Goal: Find specific page/section: Find specific page/section

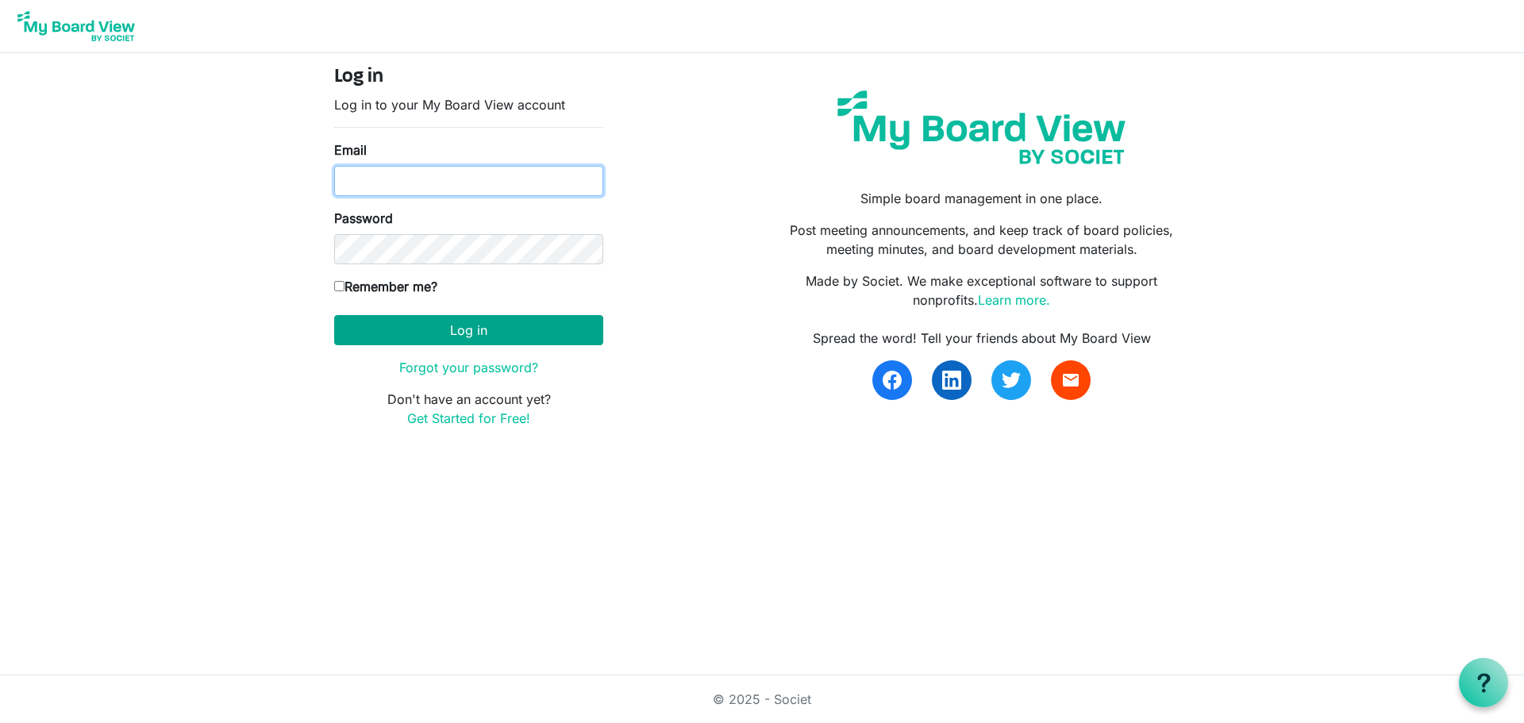
type input "[PERSON_NAME][EMAIL_ADDRESS][DOMAIN_NAME]"
click at [484, 329] on button "Log in" at bounding box center [468, 330] width 269 height 30
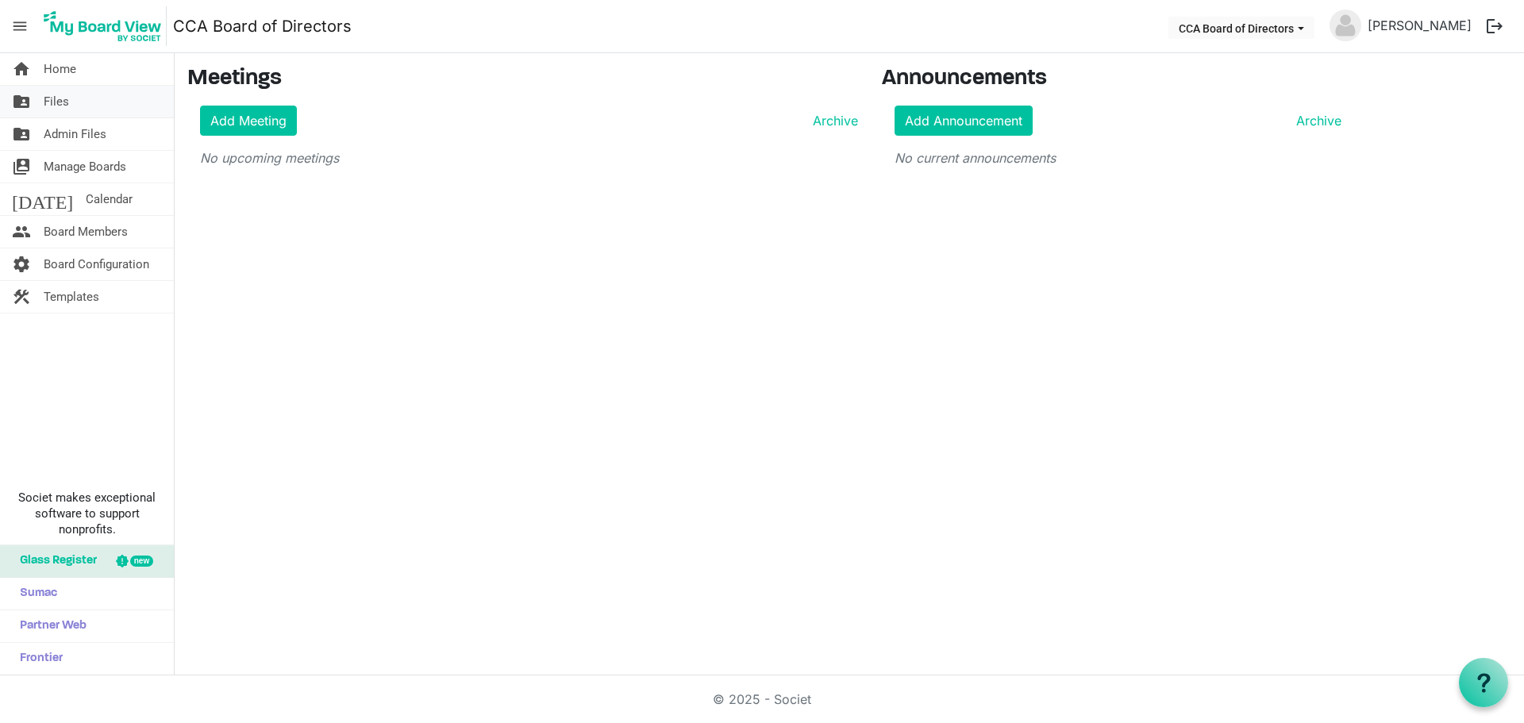
click at [56, 93] on span "Files" at bounding box center [56, 102] width 25 height 32
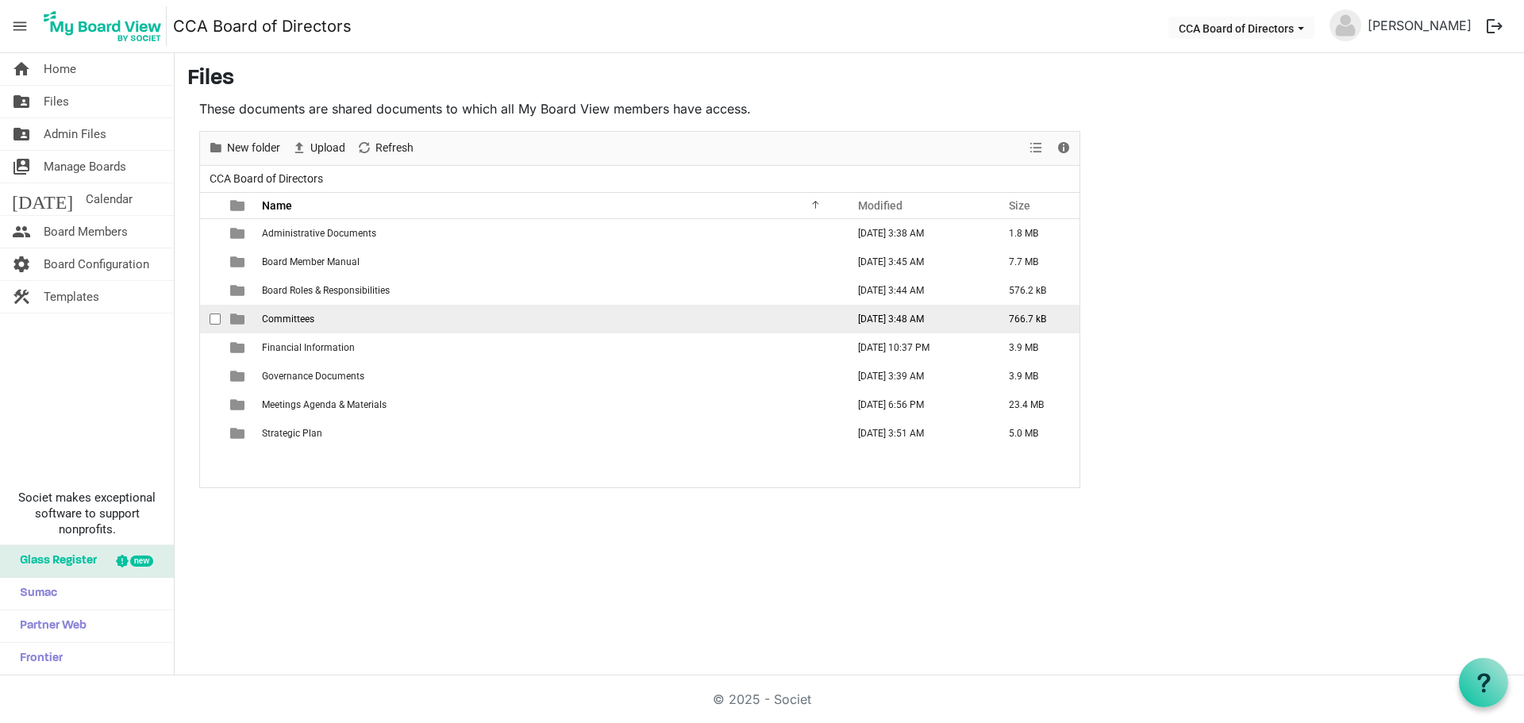
click at [291, 318] on span "Committees" at bounding box center [288, 319] width 52 height 11
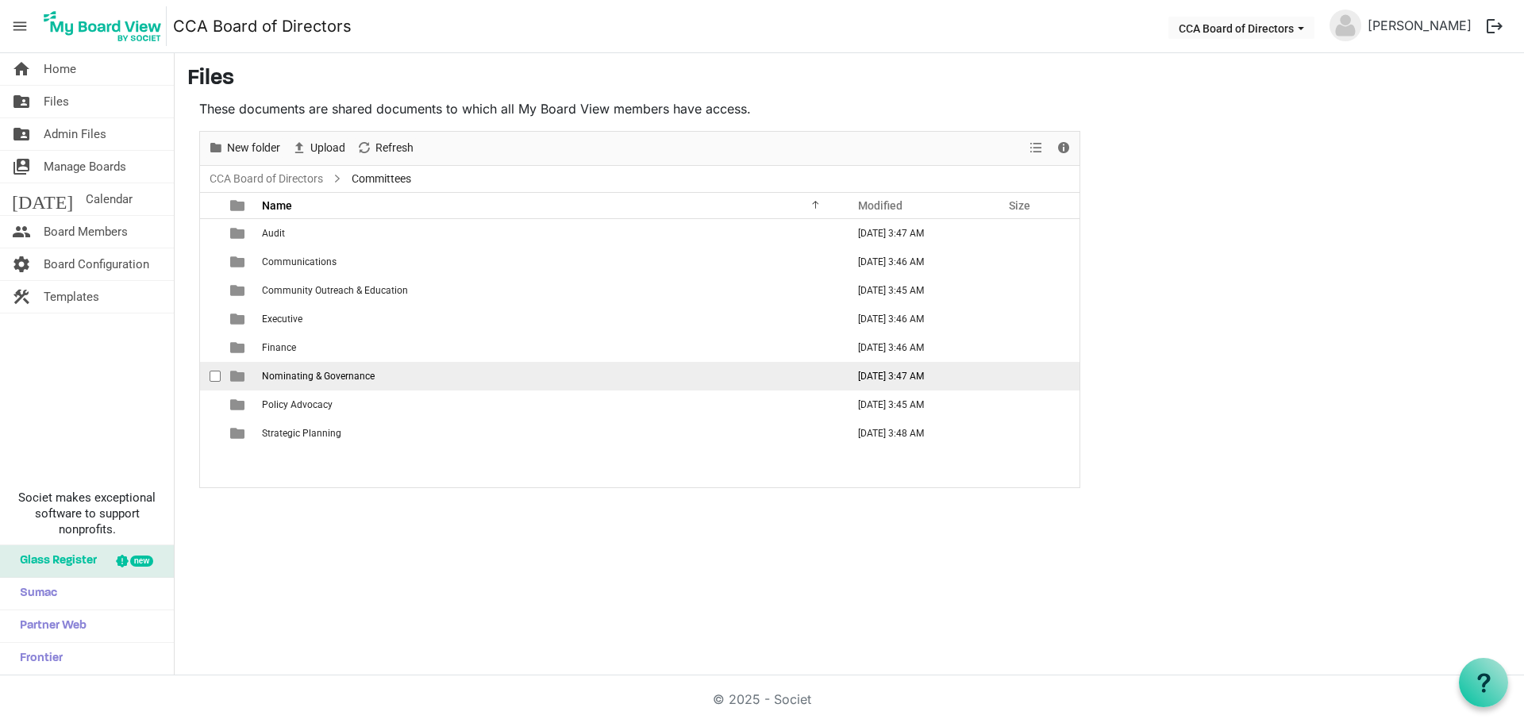
click at [302, 373] on span "Nominating & Governance" at bounding box center [318, 376] width 113 height 11
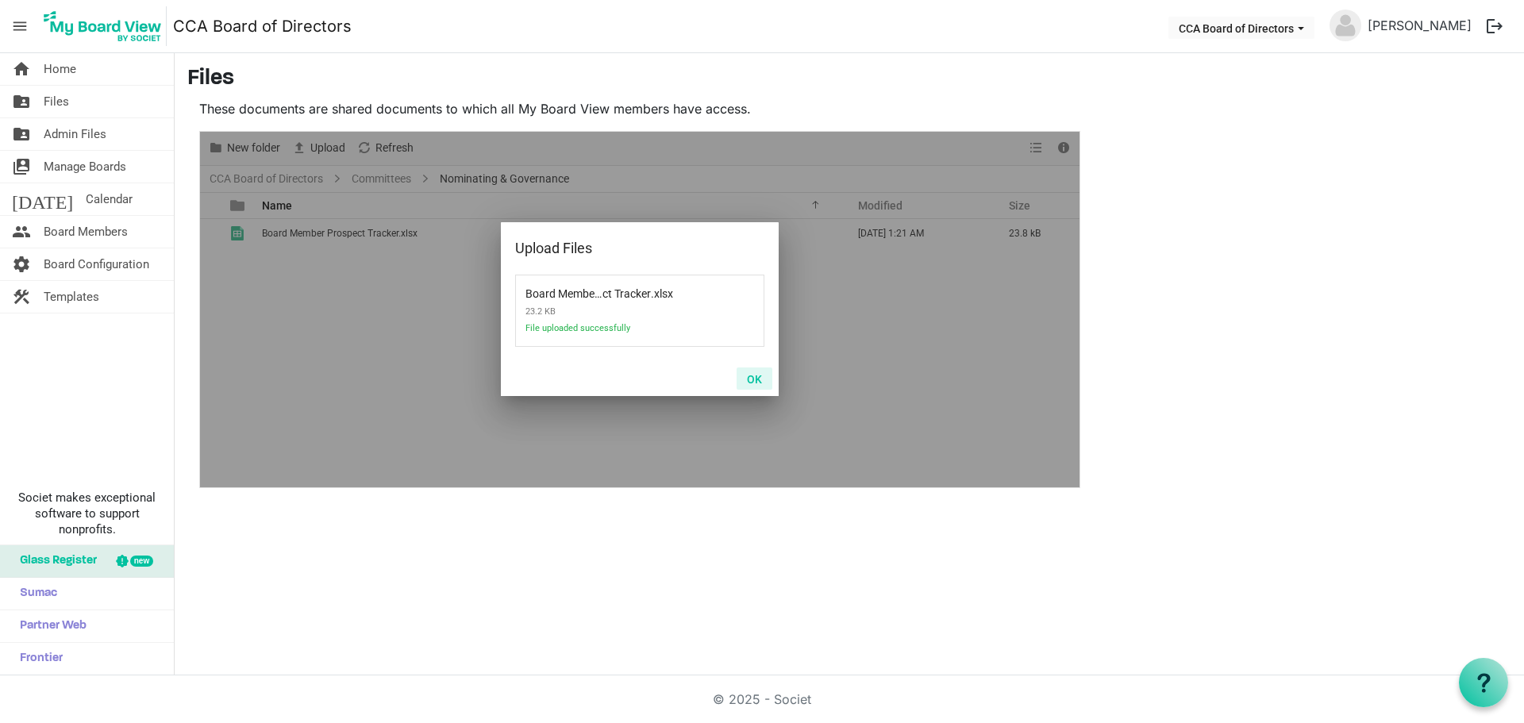
click at [759, 381] on button "OK" at bounding box center [755, 379] width 36 height 22
